Goal: Task Accomplishment & Management: Complete application form

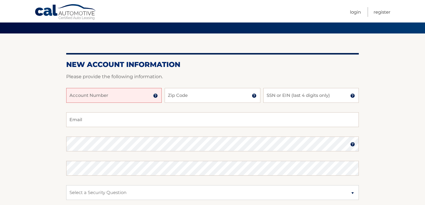
scroll to position [40, 0]
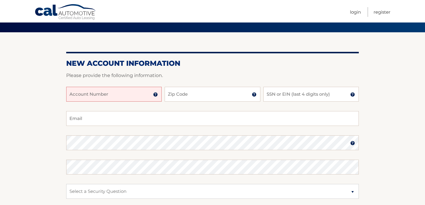
click at [149, 93] on input "Account Number" at bounding box center [114, 94] width 96 height 15
type input "44456007143"
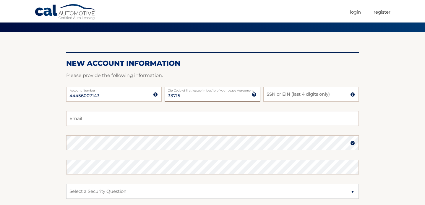
type input "33715"
click at [318, 93] on input "SSN or EIN (last 4 digits only)" at bounding box center [312, 94] width 96 height 15
type input "1283"
type input "bdg1116@msn.com"
click at [352, 142] on img at bounding box center [353, 143] width 5 height 5
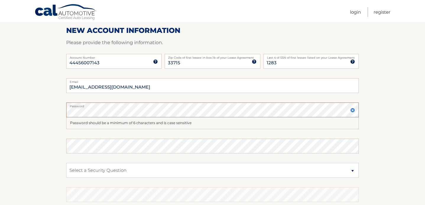
scroll to position [75, 0]
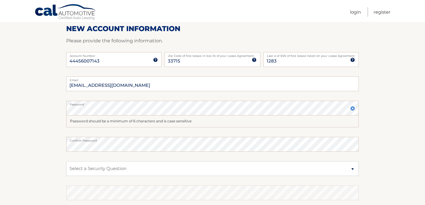
click at [379, 135] on section "New Account Information Please provide the following information. 44456007143 A…" at bounding box center [212, 119] width 425 height 243
select select "2"
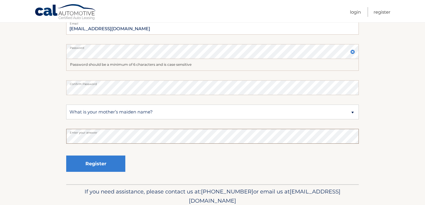
scroll to position [135, 0]
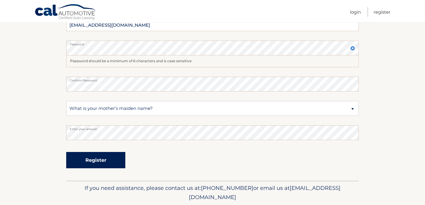
click at [94, 159] on button "Register" at bounding box center [95, 160] width 59 height 16
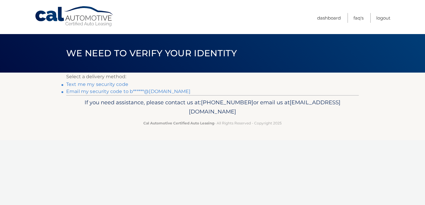
click at [105, 83] on link "Text me my security code" at bounding box center [97, 84] width 62 height 6
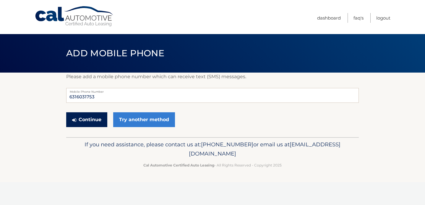
click at [92, 119] on button "Continue" at bounding box center [86, 119] width 41 height 15
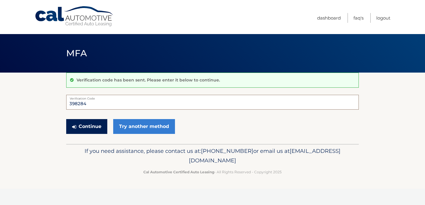
type input "398284"
click at [91, 123] on button "Continue" at bounding box center [86, 126] width 41 height 15
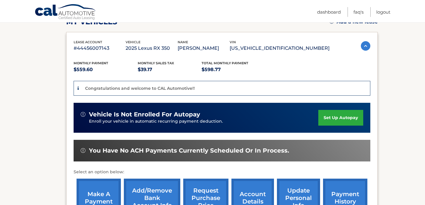
scroll to position [89, 0]
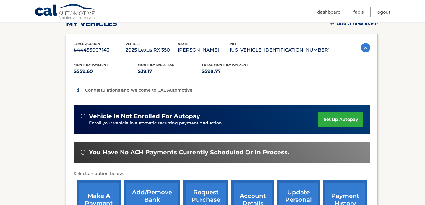
click at [340, 118] on link "set up autopay" at bounding box center [341, 120] width 45 height 16
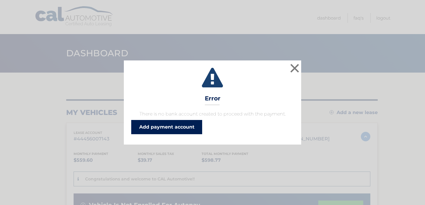
click at [164, 126] on link "Add payment account" at bounding box center [166, 127] width 71 height 14
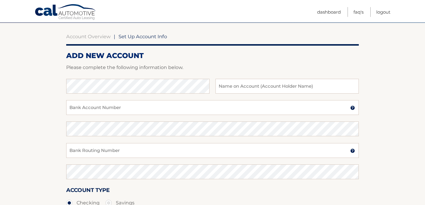
scroll to position [52, 0]
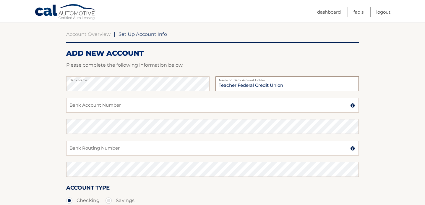
click at [314, 86] on input "Teacher Federal Credit Union" at bounding box center [287, 83] width 143 height 15
type input "T"
type input "[PERSON_NAME]"
click at [185, 106] on input "Bank Account Number" at bounding box center [212, 105] width 293 height 15
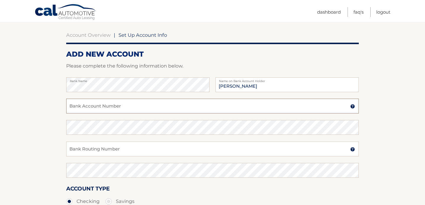
scroll to position [51, 0]
type input "4887691010"
click at [159, 149] on input "Bank Routing Number" at bounding box center [212, 148] width 293 height 15
type input "221475786"
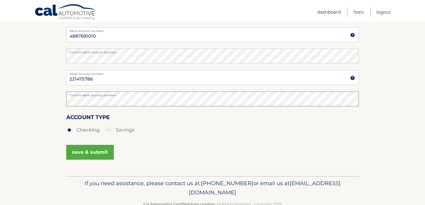
scroll to position [122, 0]
click at [109, 130] on label "Savings" at bounding box center [120, 130] width 29 height 12
click at [109, 130] on input "Savings" at bounding box center [111, 128] width 6 height 9
radio input "true"
click at [96, 150] on button "save & submit" at bounding box center [90, 152] width 48 height 15
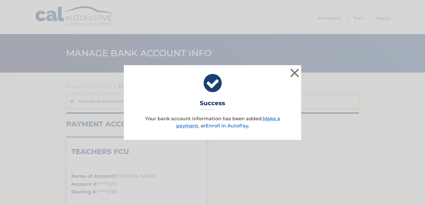
click at [226, 124] on link "Enroll In AutoPay" at bounding box center [227, 126] width 42 height 6
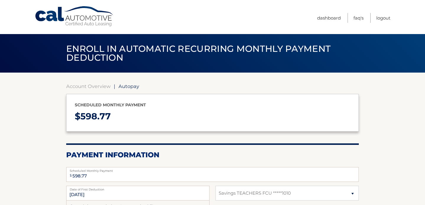
select select "OTI4OWJhMzUtNDU1YS00ODczLTk1NjEtNzQ4ODg5MmQ3NTI0"
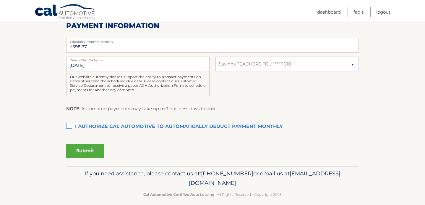
scroll to position [129, 0]
click at [69, 123] on label "I authorize cal automotive to automatically deduct payment monthly This checkbo…" at bounding box center [212, 127] width 293 height 12
click at [0, 0] on input "I authorize cal automotive to automatically deduct payment monthly This checkbo…" at bounding box center [0, 0] width 0 height 0
click at [93, 148] on button "Submit" at bounding box center [85, 151] width 38 height 14
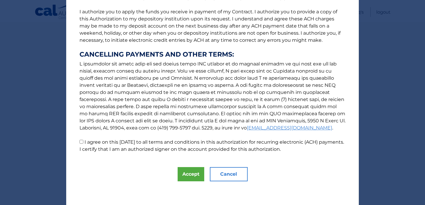
scroll to position [75, 0]
click at [81, 142] on input "I agree on this [DATE] to all terms and conditions in this authorization for re…" at bounding box center [82, 142] width 4 height 4
checkbox input "true"
click at [191, 173] on button "Accept" at bounding box center [191, 174] width 27 height 14
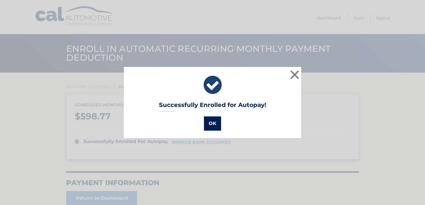
click at [213, 122] on button "OK" at bounding box center [212, 123] width 17 height 14
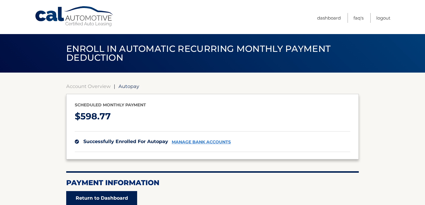
click at [122, 199] on link "Return to Dashboard" at bounding box center [101, 198] width 71 height 14
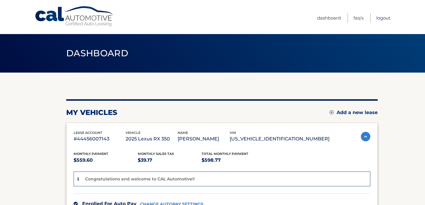
click at [384, 17] on link "Logout" at bounding box center [384, 18] width 14 height 10
